Goal: Task Accomplishment & Management: Use online tool/utility

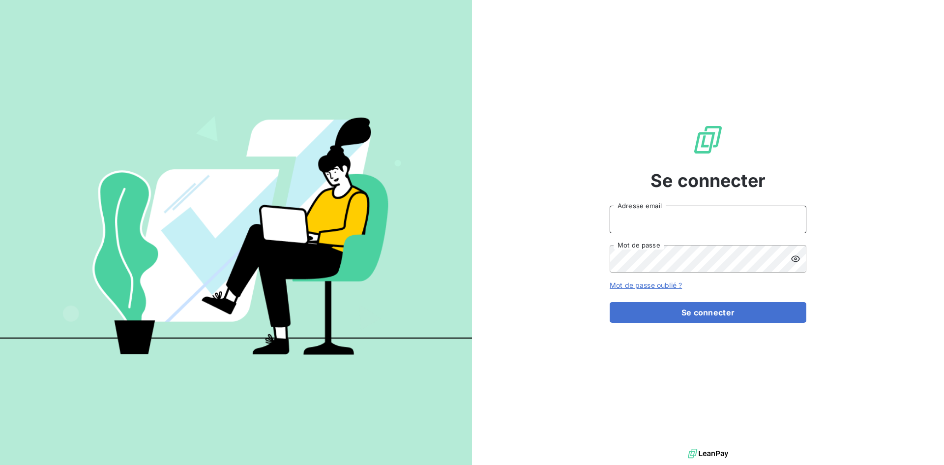
click at [658, 216] on input "Adresse email" at bounding box center [708, 220] width 197 height 28
type input "sallain@cip.bzh"
click at [610, 302] on button "Se connecter" at bounding box center [708, 312] width 197 height 21
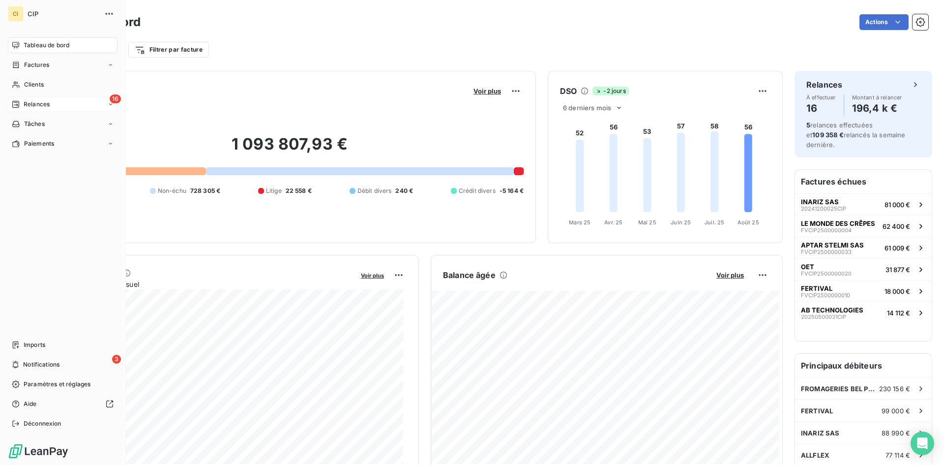
click at [41, 108] on span "Relances" at bounding box center [37, 104] width 26 height 9
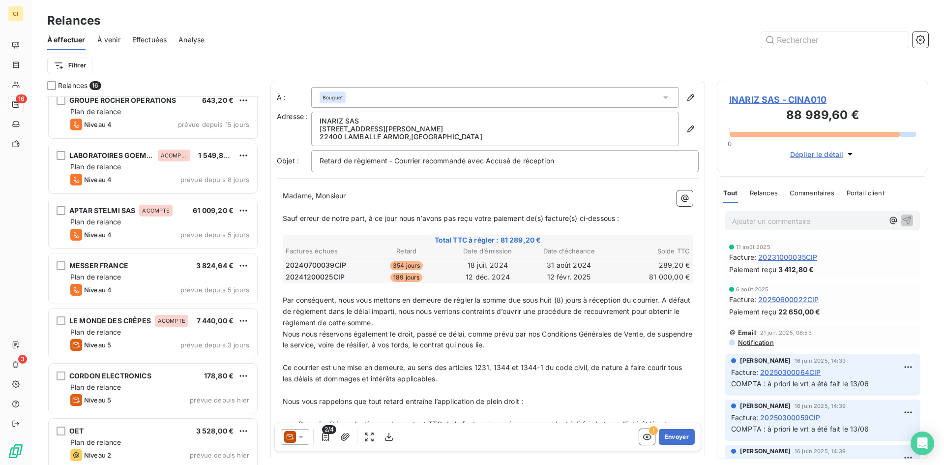
scroll to position [513, 0]
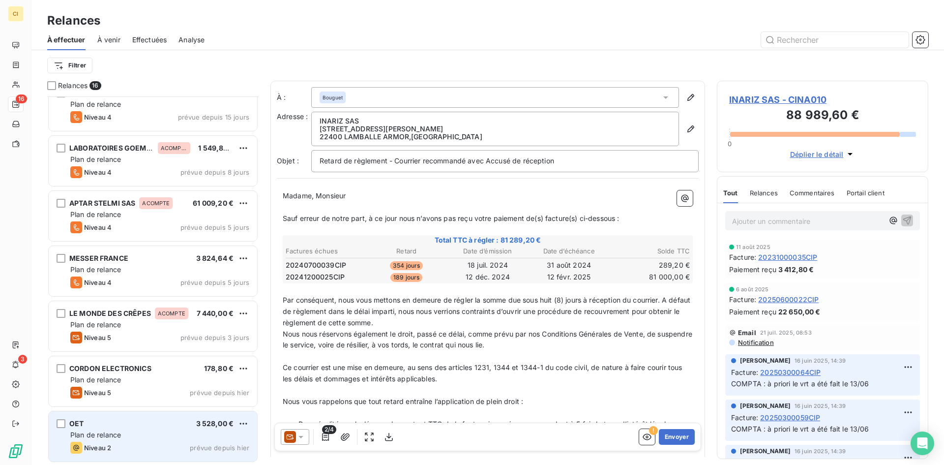
click at [96, 432] on span "Plan de relance" at bounding box center [95, 434] width 51 height 8
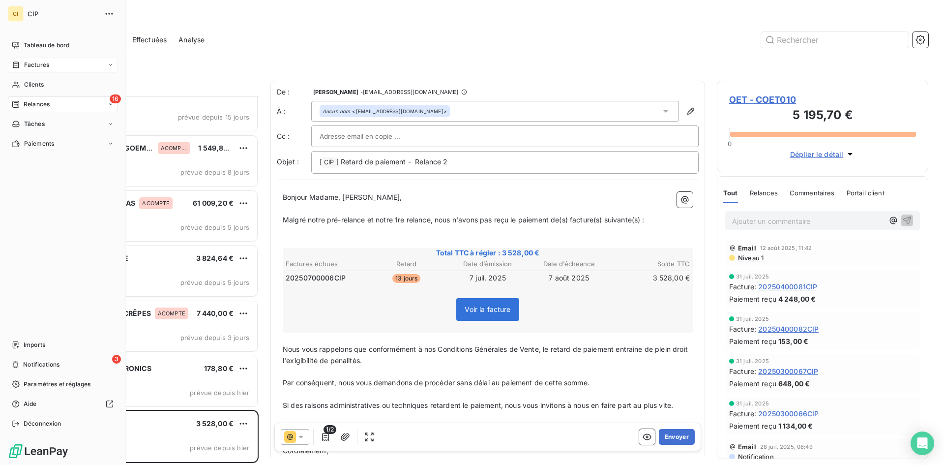
click at [38, 71] on div "Factures" at bounding box center [63, 65] width 110 height 16
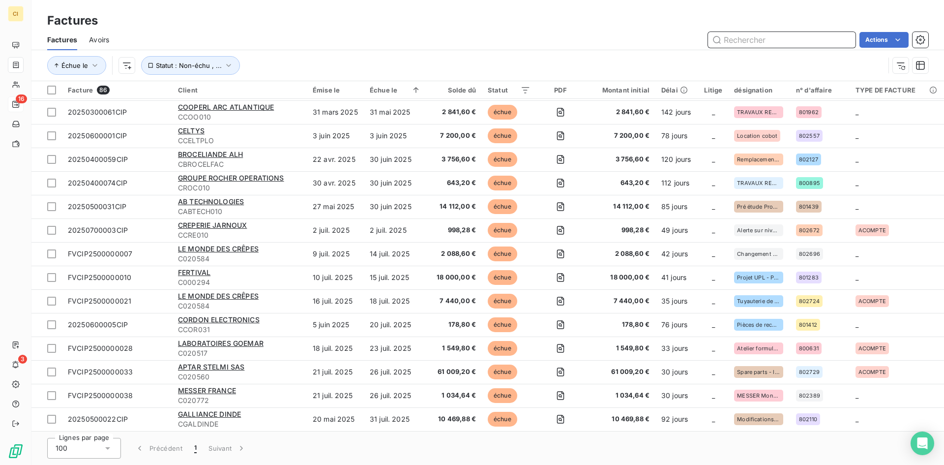
scroll to position [344, 0]
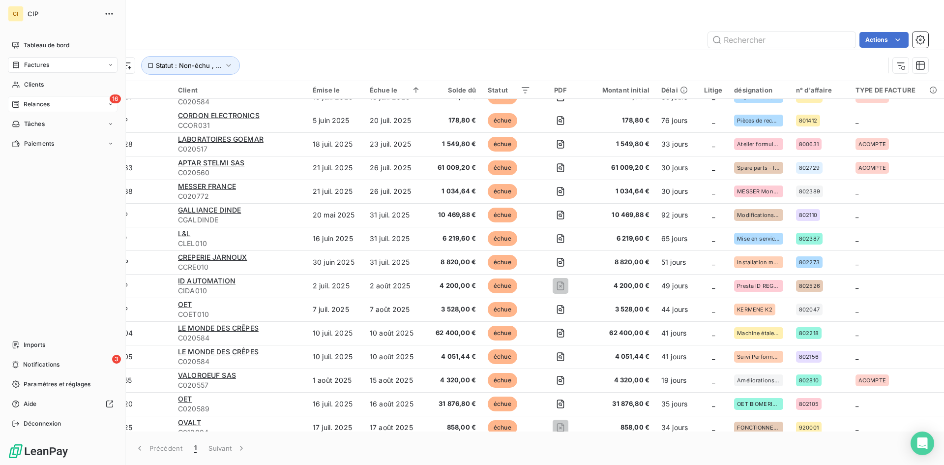
click at [49, 104] on span "Relances" at bounding box center [37, 104] width 26 height 9
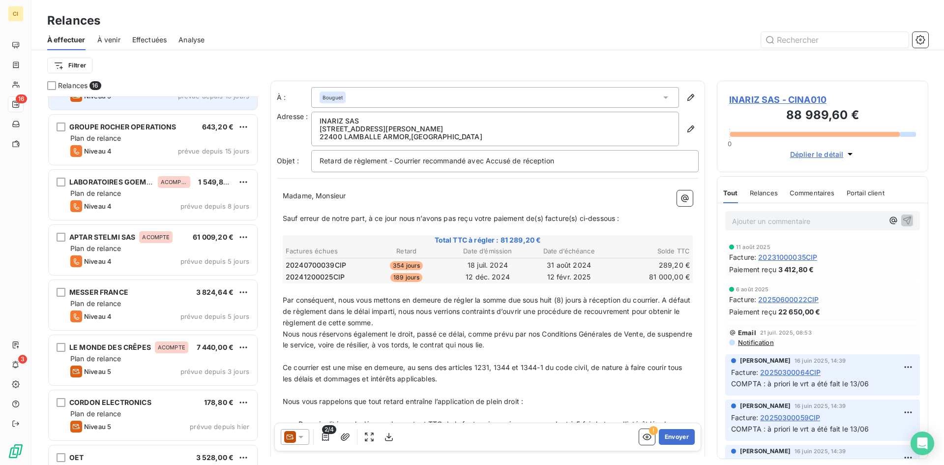
scroll to position [492, 0]
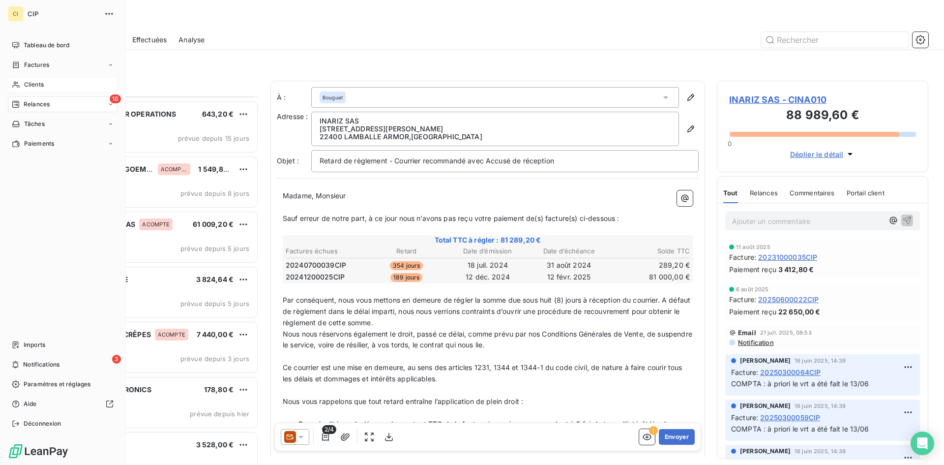
click at [21, 84] on div "Clients" at bounding box center [63, 85] width 110 height 16
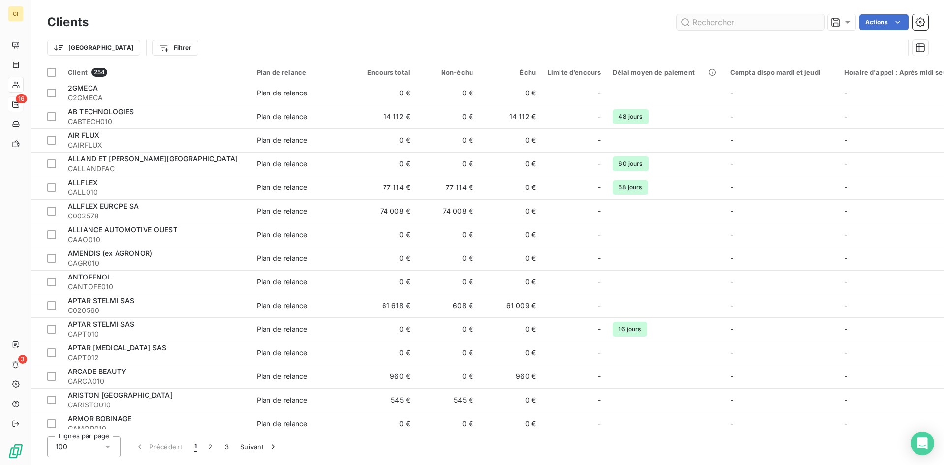
click at [732, 28] on input "text" at bounding box center [751, 22] width 148 height 16
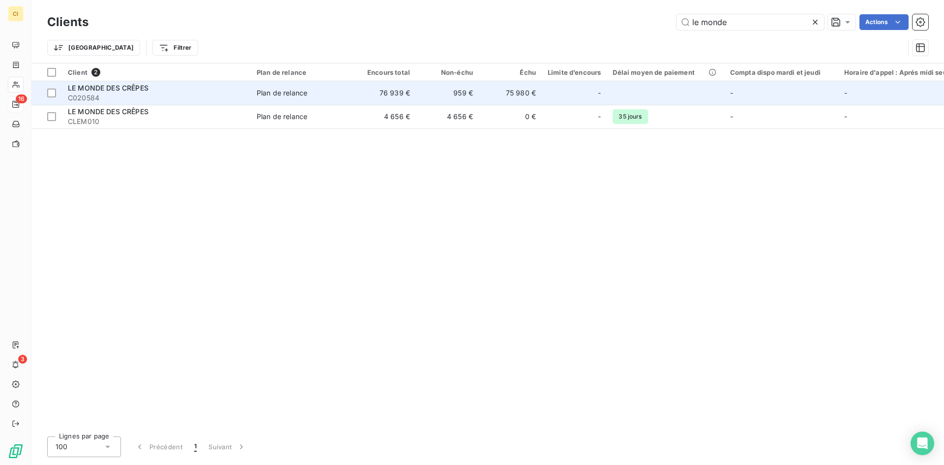
type input "le monde"
click at [117, 97] on span "C020584" at bounding box center [156, 98] width 177 height 10
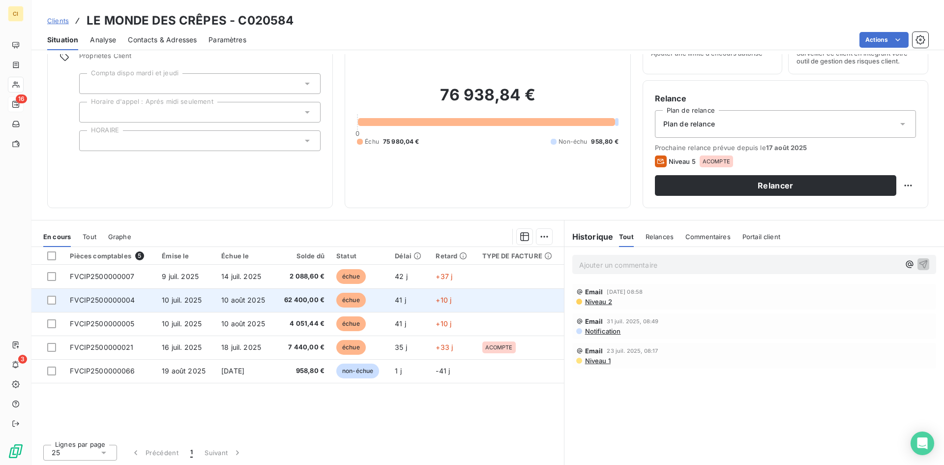
scroll to position [50, 0]
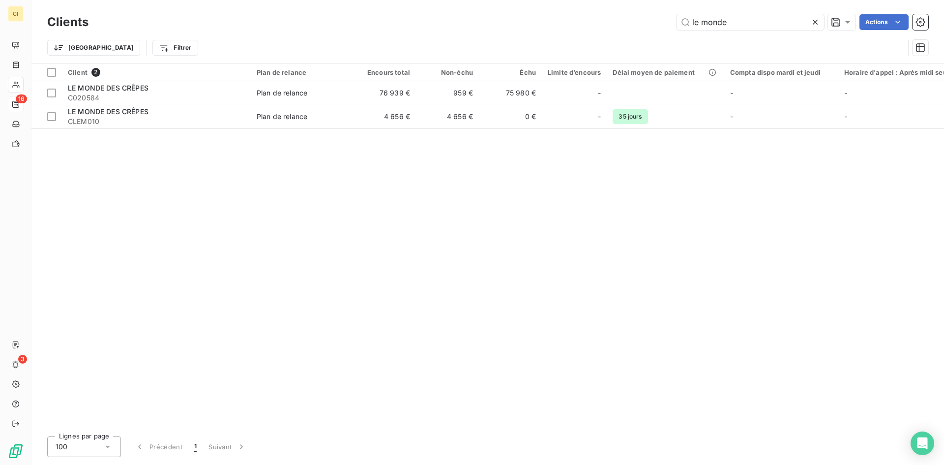
drag, startPoint x: 744, startPoint y: 25, endPoint x: 625, endPoint y: 20, distance: 119.1
click at [625, 20] on div "le monde Actions" at bounding box center [514, 22] width 828 height 16
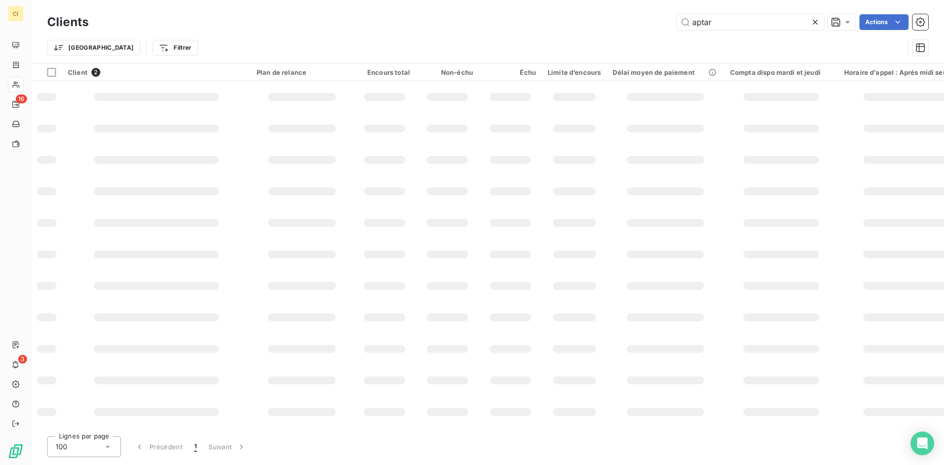
type input "aptar"
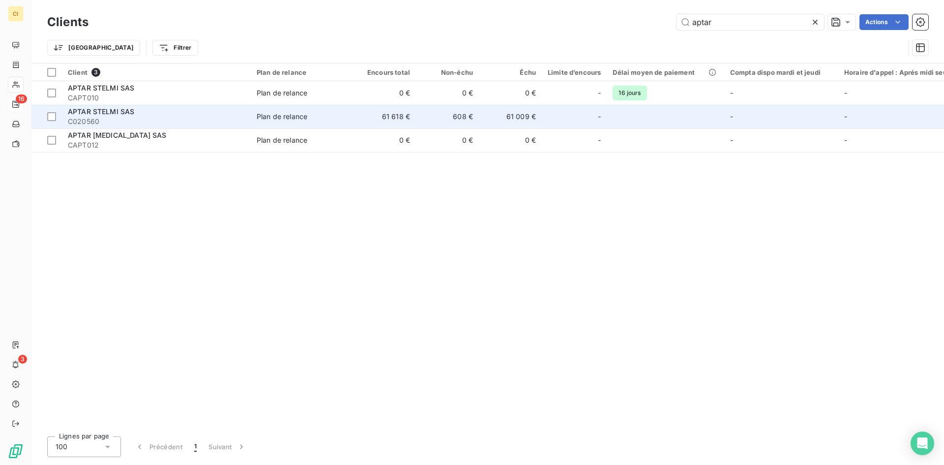
click at [169, 124] on span "C020560" at bounding box center [156, 122] width 177 height 10
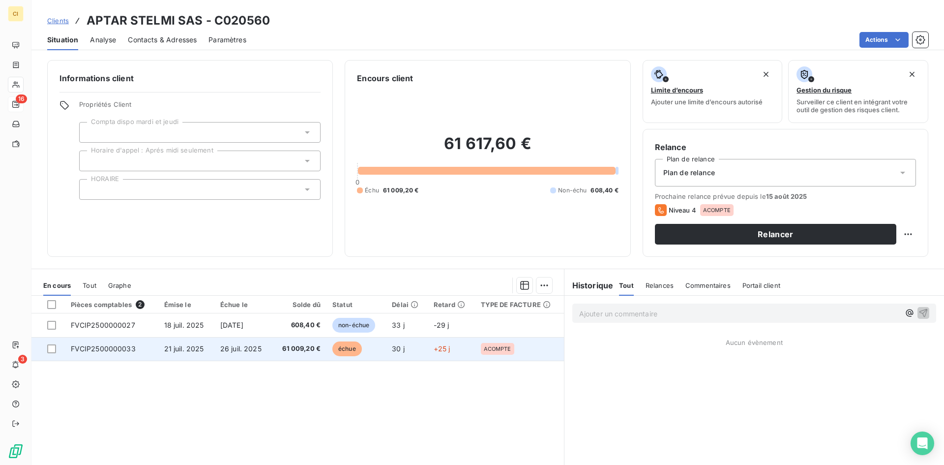
click at [155, 350] on td "FVCIP2500000033" at bounding box center [111, 349] width 93 height 24
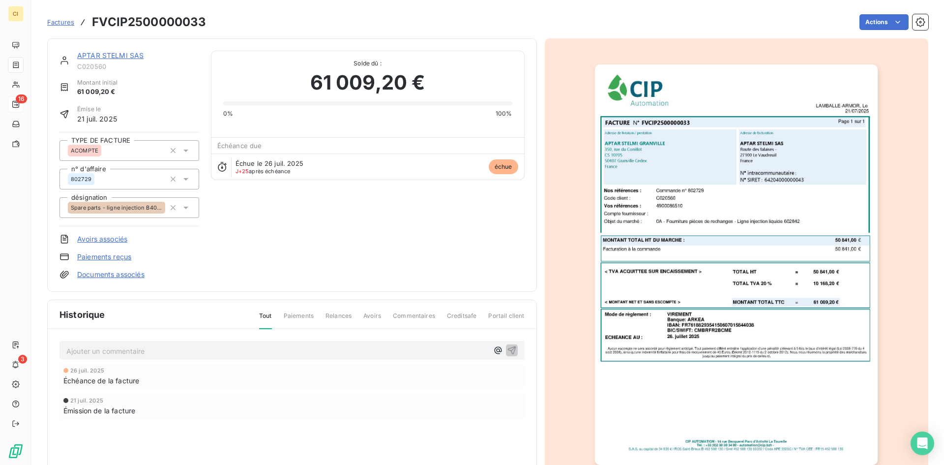
click at [682, 208] on img "button" at bounding box center [736, 264] width 283 height 400
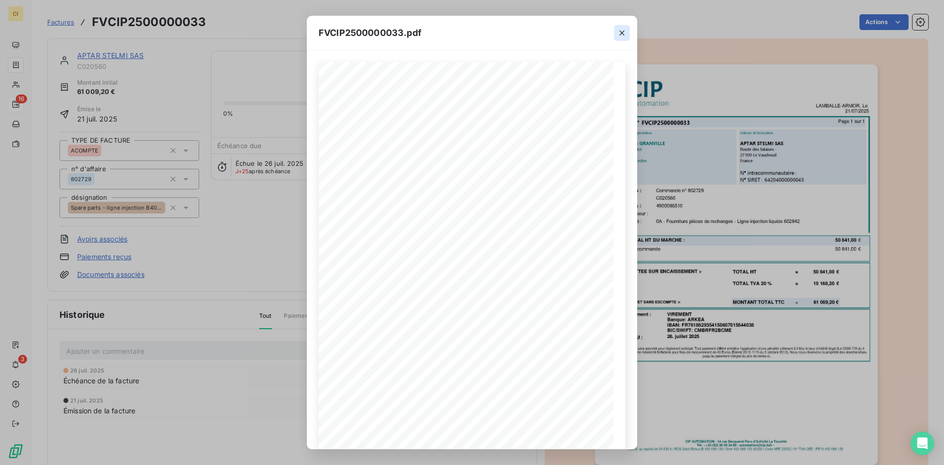
click at [625, 31] on icon "button" at bounding box center [622, 33] width 10 height 10
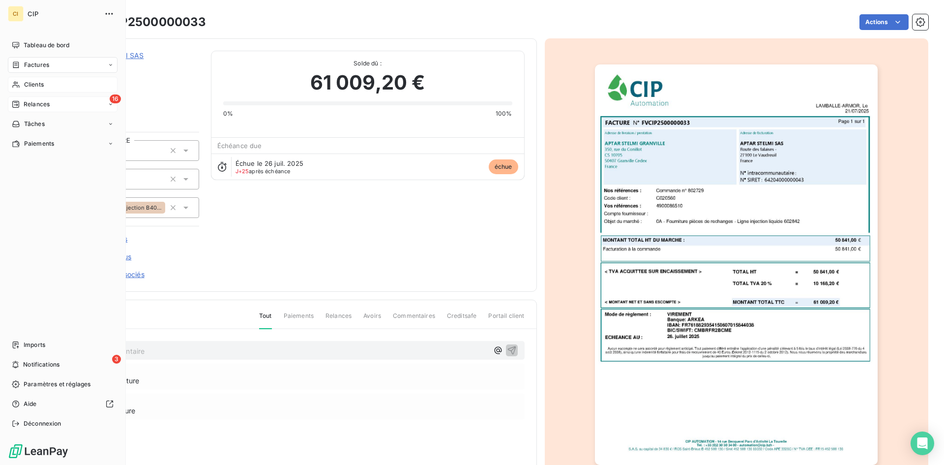
click at [40, 87] on span "Clients" at bounding box center [34, 84] width 20 height 9
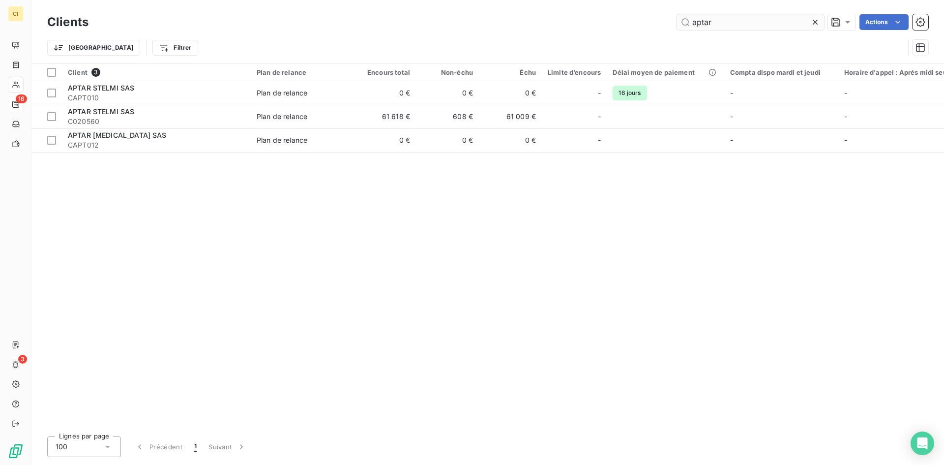
click at [707, 23] on input "aptar" at bounding box center [751, 22] width 148 height 16
drag, startPoint x: 673, startPoint y: 30, endPoint x: 663, endPoint y: 32, distance: 9.9
click at [663, 32] on div "Clients aptar Actions" at bounding box center [487, 22] width 881 height 21
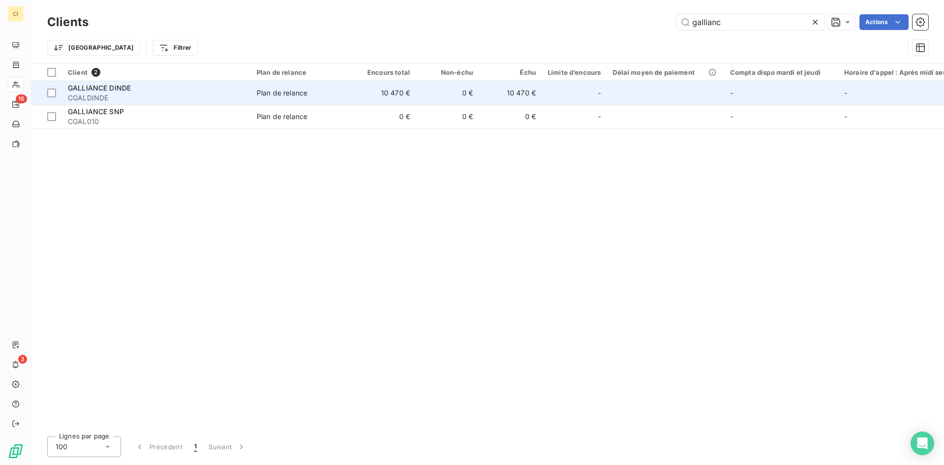
type input "gallianc"
click at [126, 95] on span "CGALDINDE" at bounding box center [156, 98] width 177 height 10
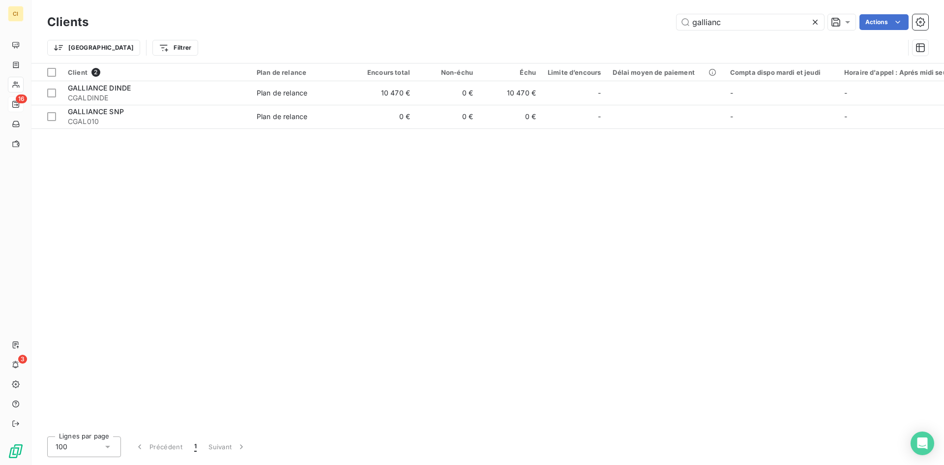
drag, startPoint x: 727, startPoint y: 27, endPoint x: 628, endPoint y: 24, distance: 98.9
click at [628, 24] on div "gallianc Actions" at bounding box center [514, 22] width 828 height 16
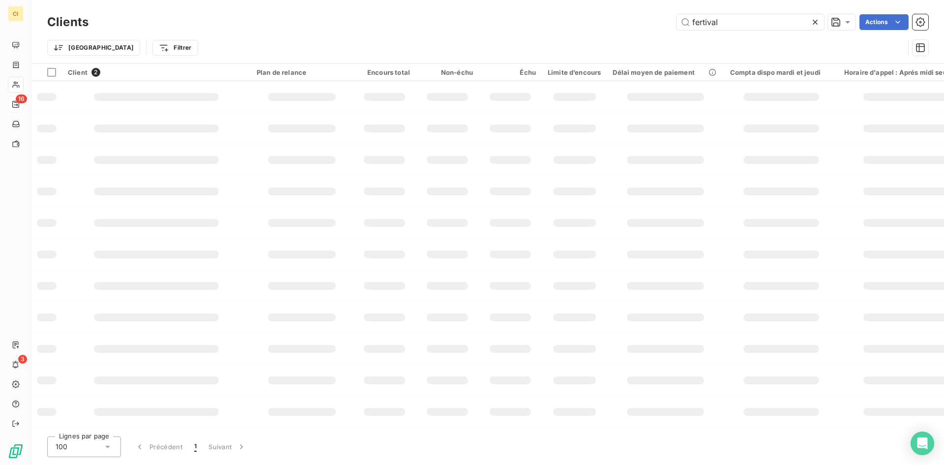
type input "fertival"
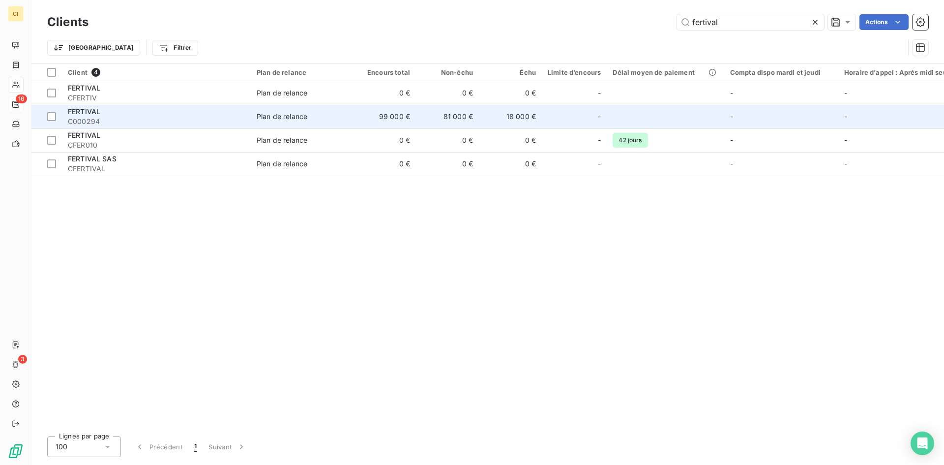
click at [77, 118] on span "C000294" at bounding box center [156, 122] width 177 height 10
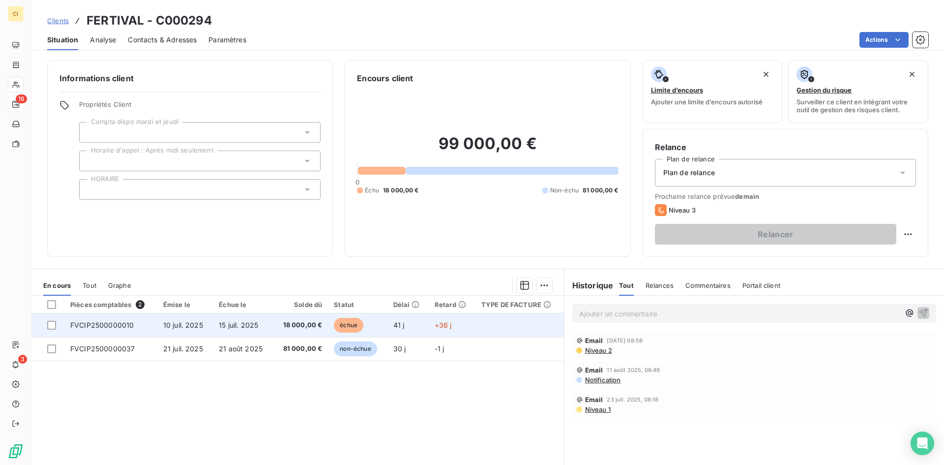
click at [101, 324] on span "FVCIP2500000010" at bounding box center [101, 325] width 63 height 8
